Goal: Information Seeking & Learning: Learn about a topic

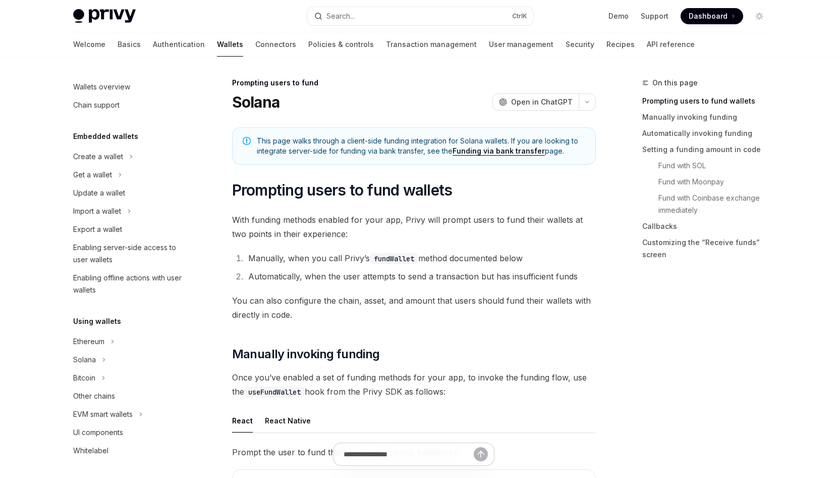
scroll to position [326, 0]
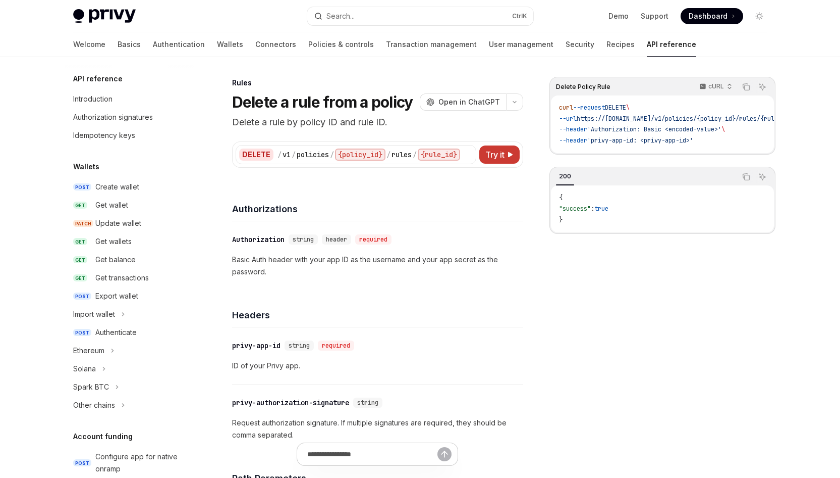
scroll to position [538, 0]
